Goal: Find specific page/section: Find specific page/section

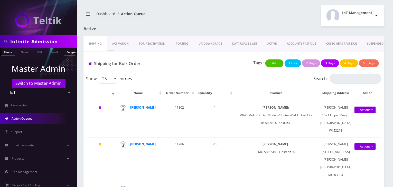
click at [66, 49] on link "Company" at bounding box center [72, 52] width 17 height 8
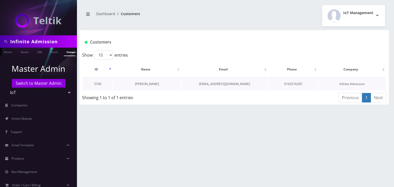
click at [145, 83] on link "Teddy Quittmeyer" at bounding box center [147, 84] width 24 height 4
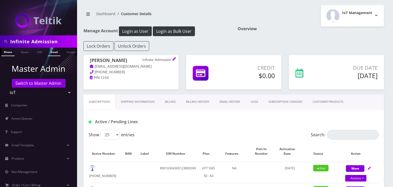
scroll to position [0, 3]
drag, startPoint x: 59, startPoint y: 40, endPoint x: 0, endPoint y: 40, distance: 59.0
click at [0, 40] on div "Infinite Admission" at bounding box center [38, 41] width 77 height 12
type input "eric"
click at [19, 50] on link "Name" at bounding box center [22, 52] width 13 height 8
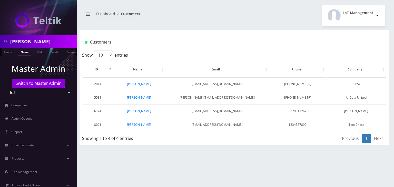
drag, startPoint x: 27, startPoint y: 42, endPoint x: 0, endPoint y: 41, distance: 26.7
click at [0, 41] on div "[PERSON_NAME]" at bounding box center [38, 41] width 77 height 12
type input "etainment"
click at [45, 53] on link "Company" at bounding box center [48, 52] width 17 height 8
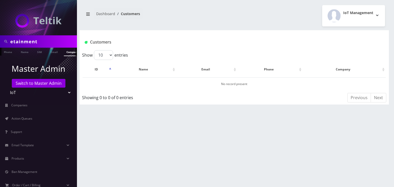
drag, startPoint x: 43, startPoint y: 39, endPoint x: 0, endPoint y: 45, distance: 43.6
click at [0, 45] on div "etainment" at bounding box center [38, 41] width 77 height 12
paste input "etainement"
type input "etainement"
click at [67, 54] on link "Company" at bounding box center [72, 52] width 17 height 8
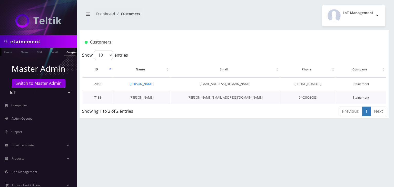
click at [144, 97] on link "[PERSON_NAME]" at bounding box center [142, 97] width 24 height 4
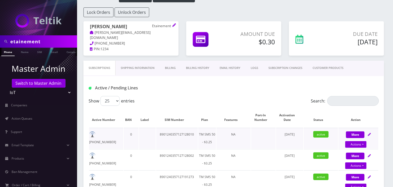
scroll to position [43, 0]
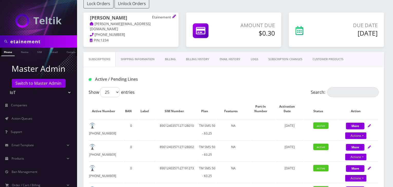
click at [197, 61] on link "Billing History" at bounding box center [198, 59] width 34 height 15
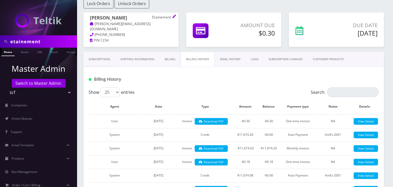
scroll to position [85, 0]
